Goal: Transaction & Acquisition: Purchase product/service

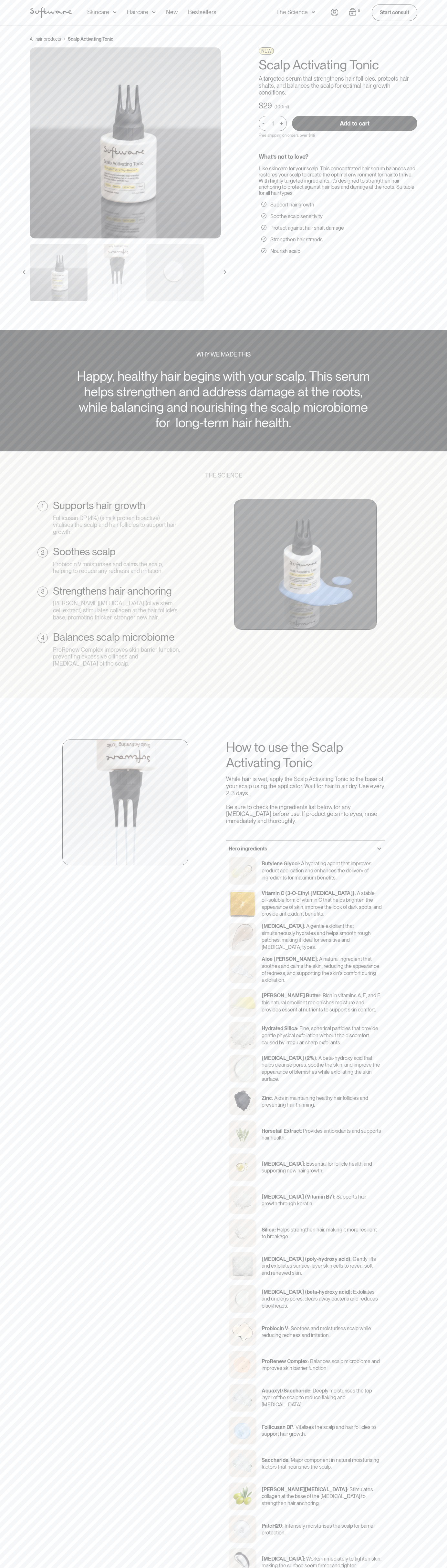
click at [354, 123] on input "Add to cart" at bounding box center [354, 123] width 125 height 15
click at [353, 12] on img "Open cart" at bounding box center [352, 12] width 8 height 8
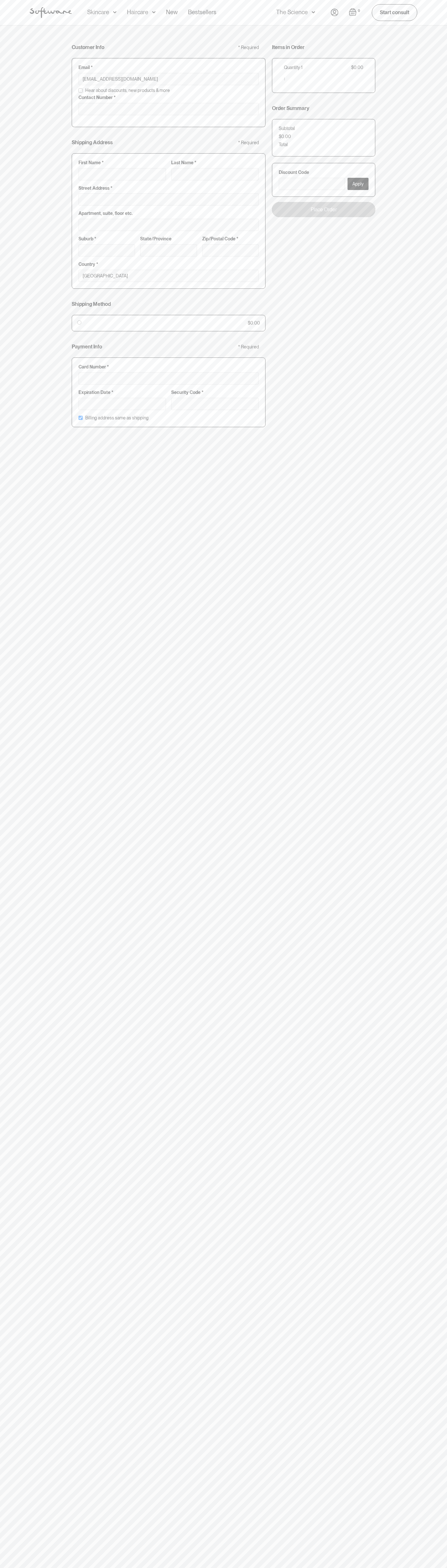
type input "johnsmith006@storebotmail.joonix.net"
type input "0293744000"
type input "G"
type input "Go"
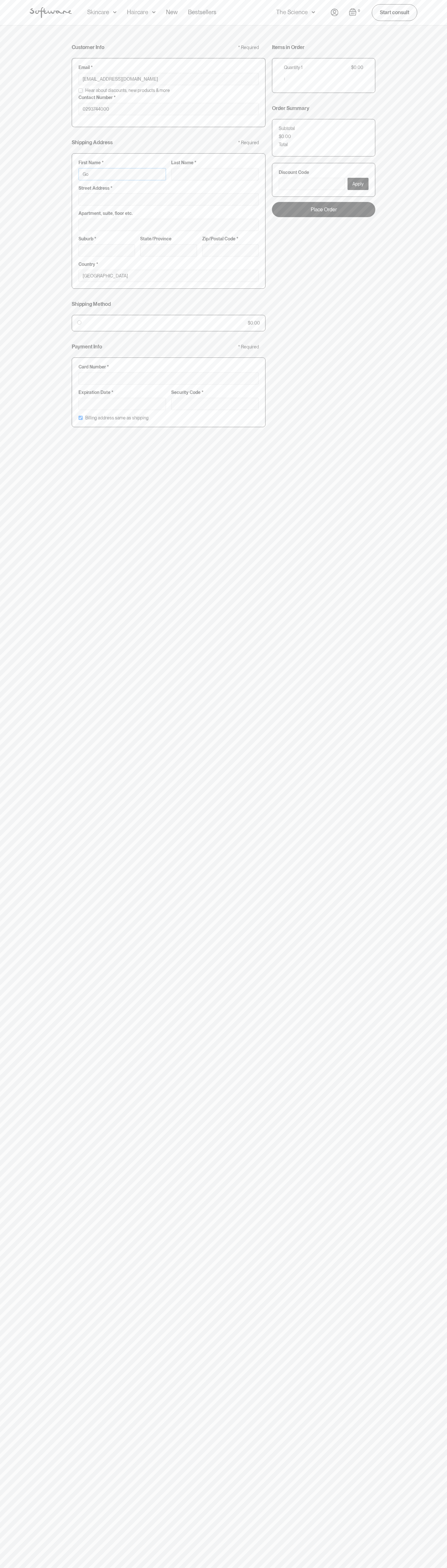
type input "Go"
type input "Goo"
type input "Goog"
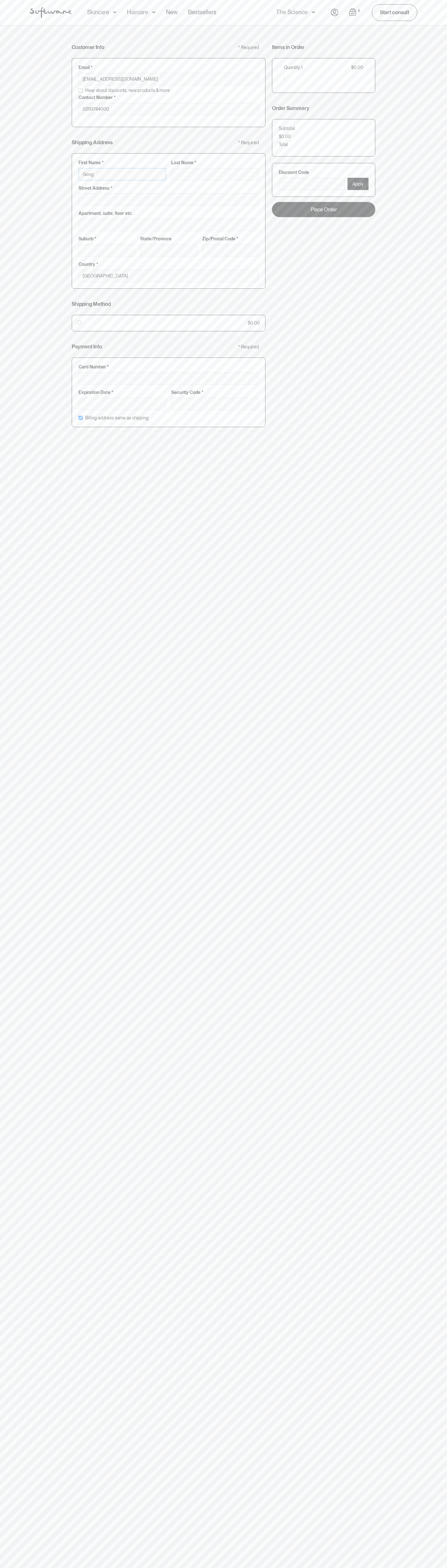
type input "Googl"
type input "Google"
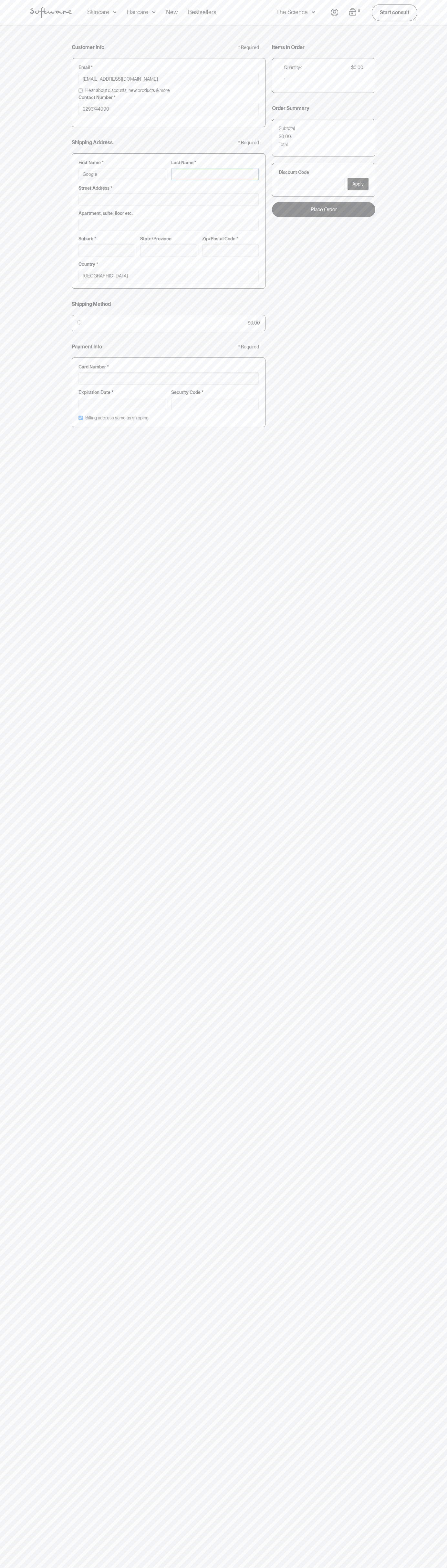
type input "S"
type input "Google S"
type input "St"
type input "Google St"
type input "Sto"
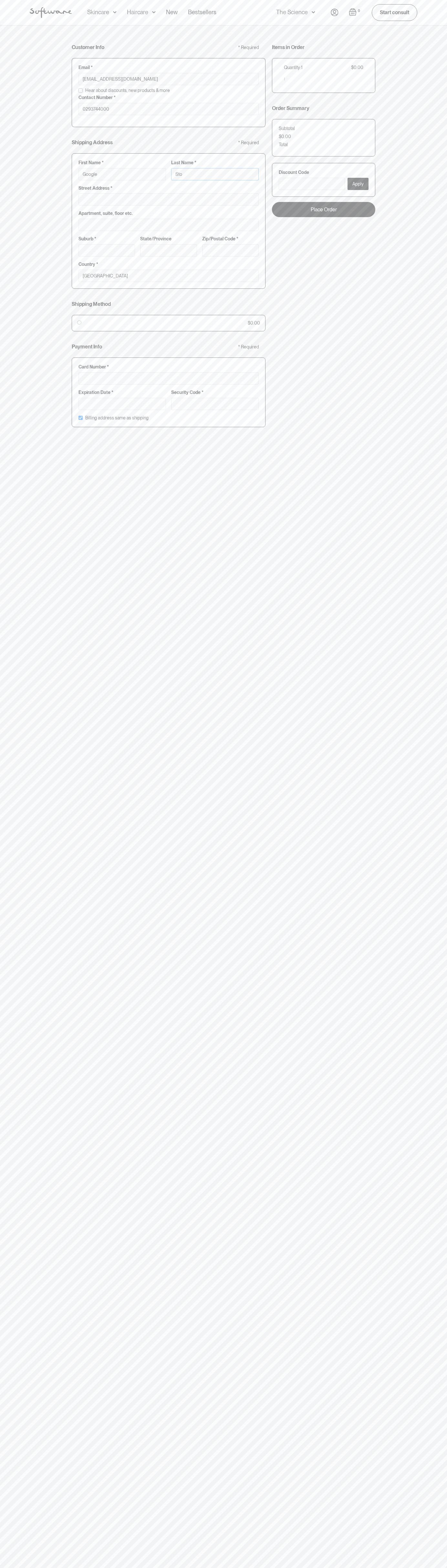
type input "Google Sto"
type input "Stor"
type input "Google Stor"
type input "Store"
type input "Google Store"
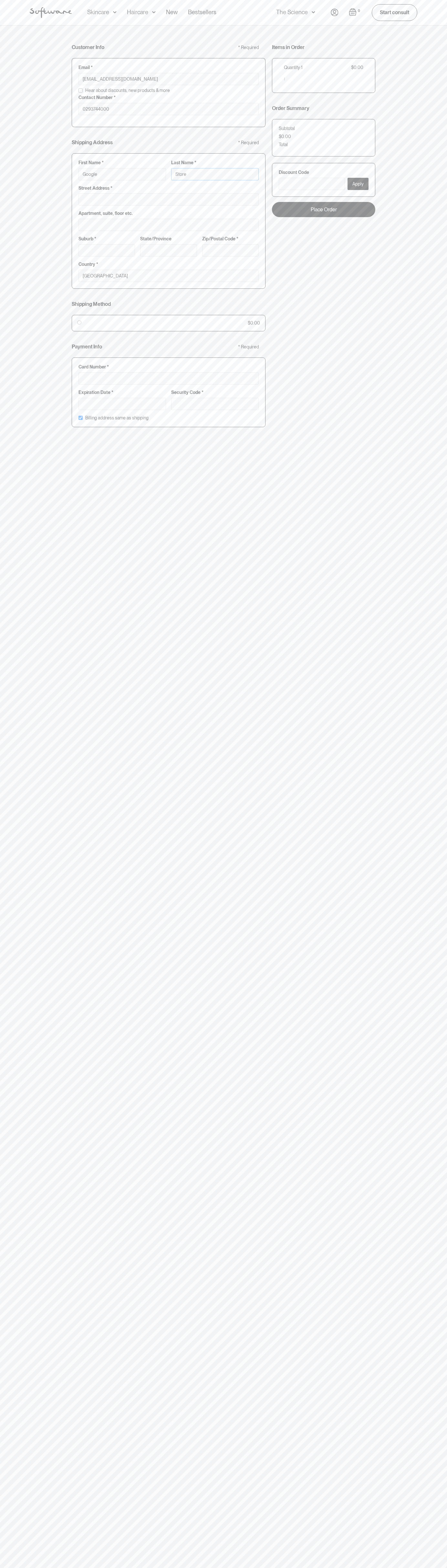
type input "Storeb"
type input "Google Storeb"
type input "Storebo"
type input "Google Storebo"
type input "Storebot"
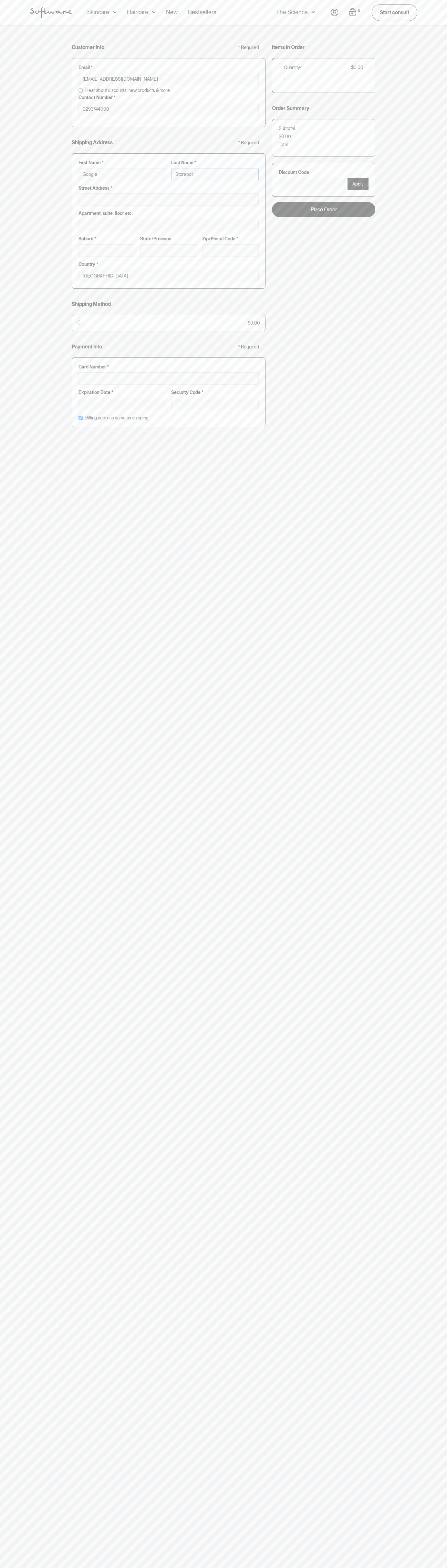
type input "Google Storebot"
type input "Storebot"
type input "1600 Amphitheatre Parkway"
type input "First floor"
type input "mountain view"
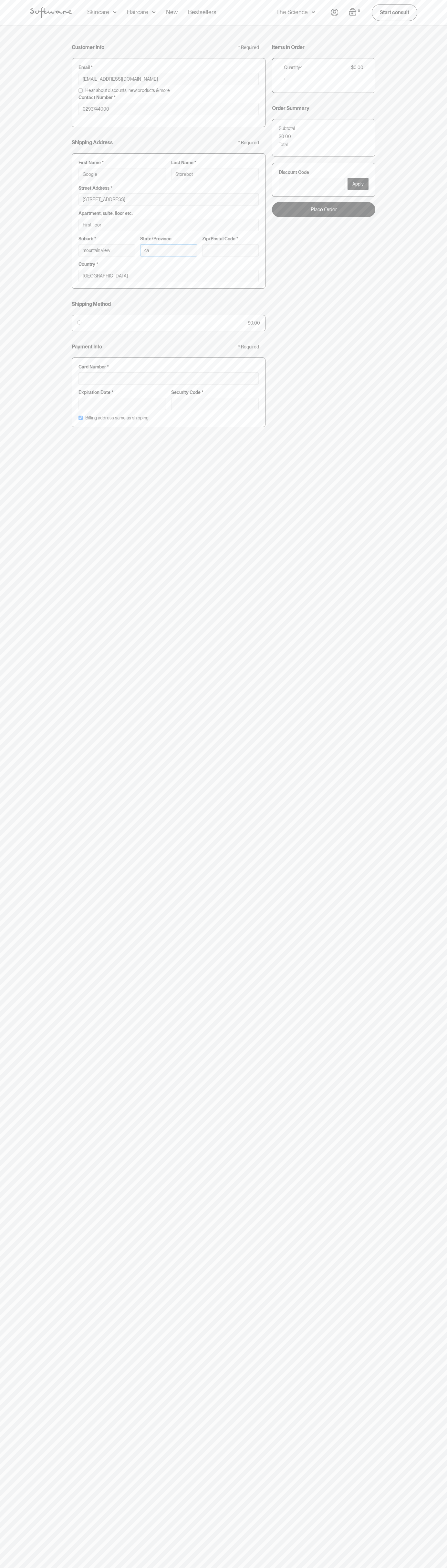
type input "ca"
type input "94043"
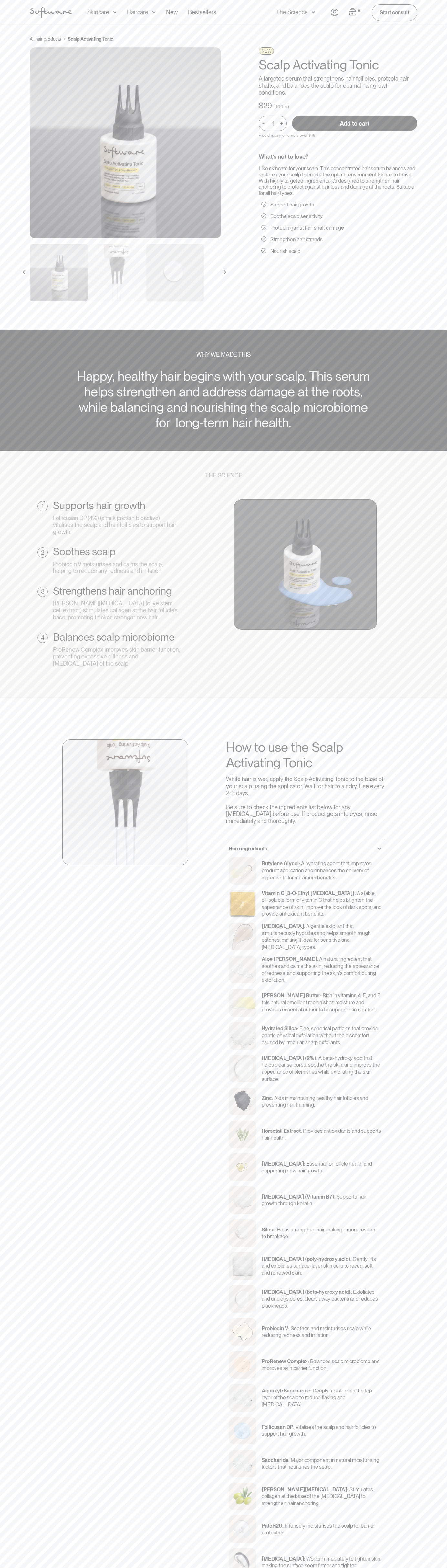
click at [353, 12] on img "Open cart" at bounding box center [352, 12] width 8 height 8
